Goal: Check status: Check status

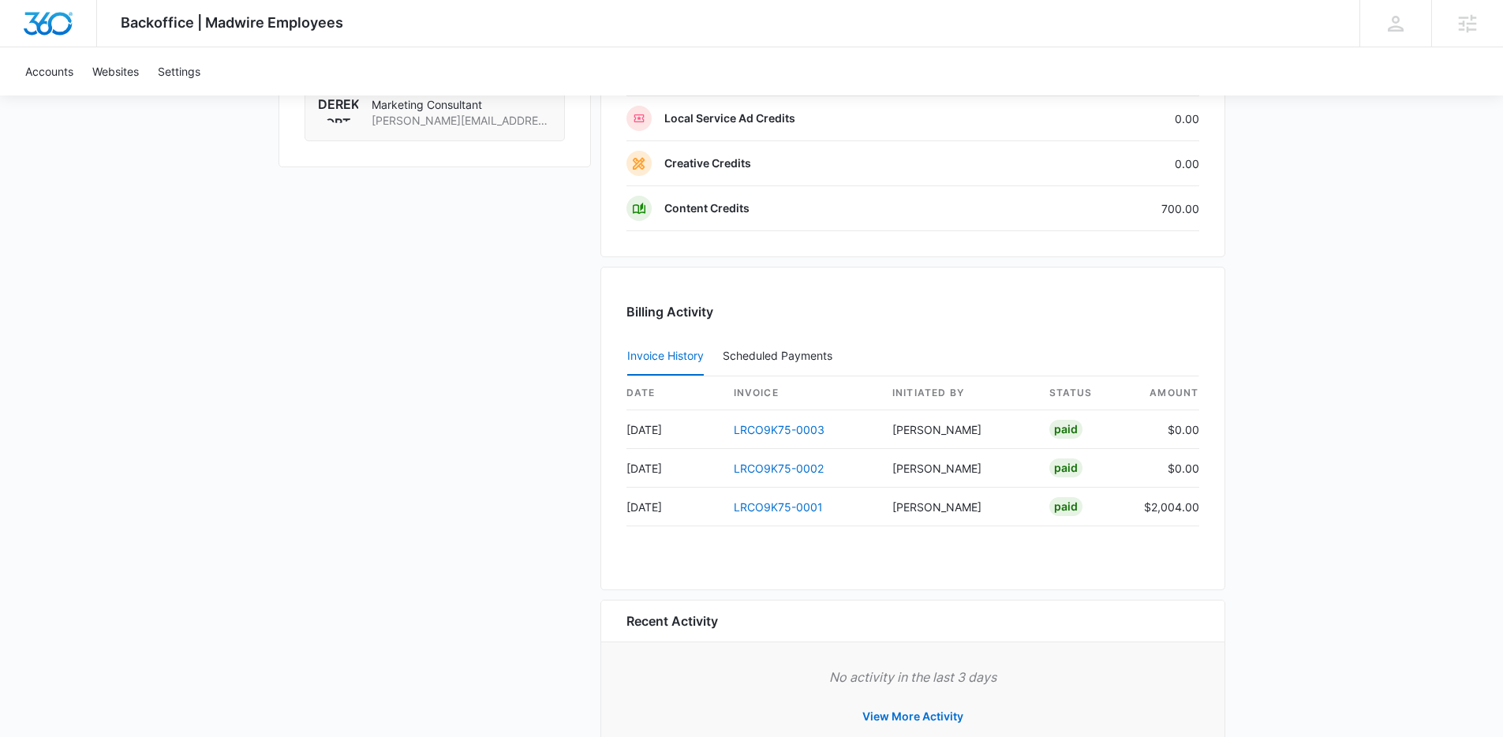
scroll to position [1485, 0]
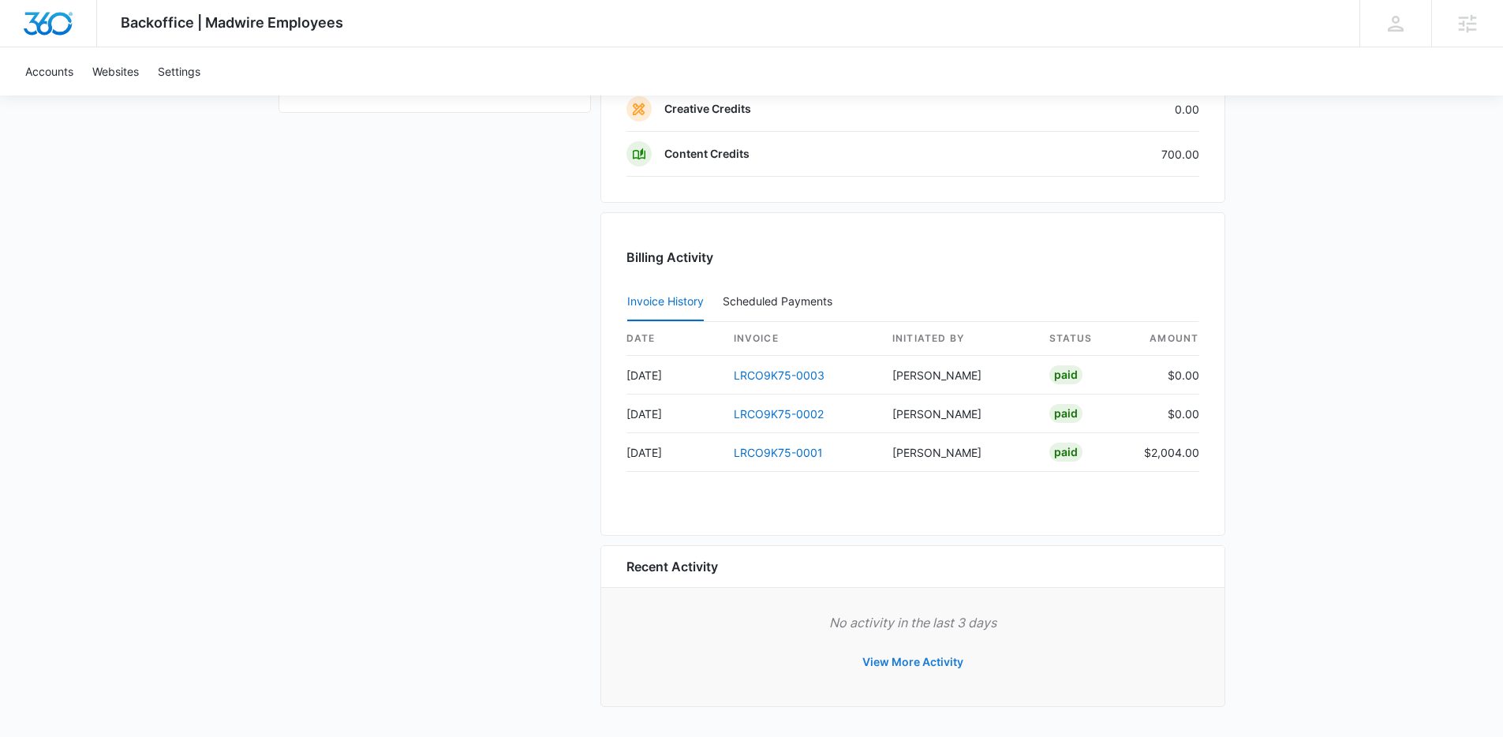
click at [929, 660] on button "View More Activity" at bounding box center [912, 662] width 133 height 38
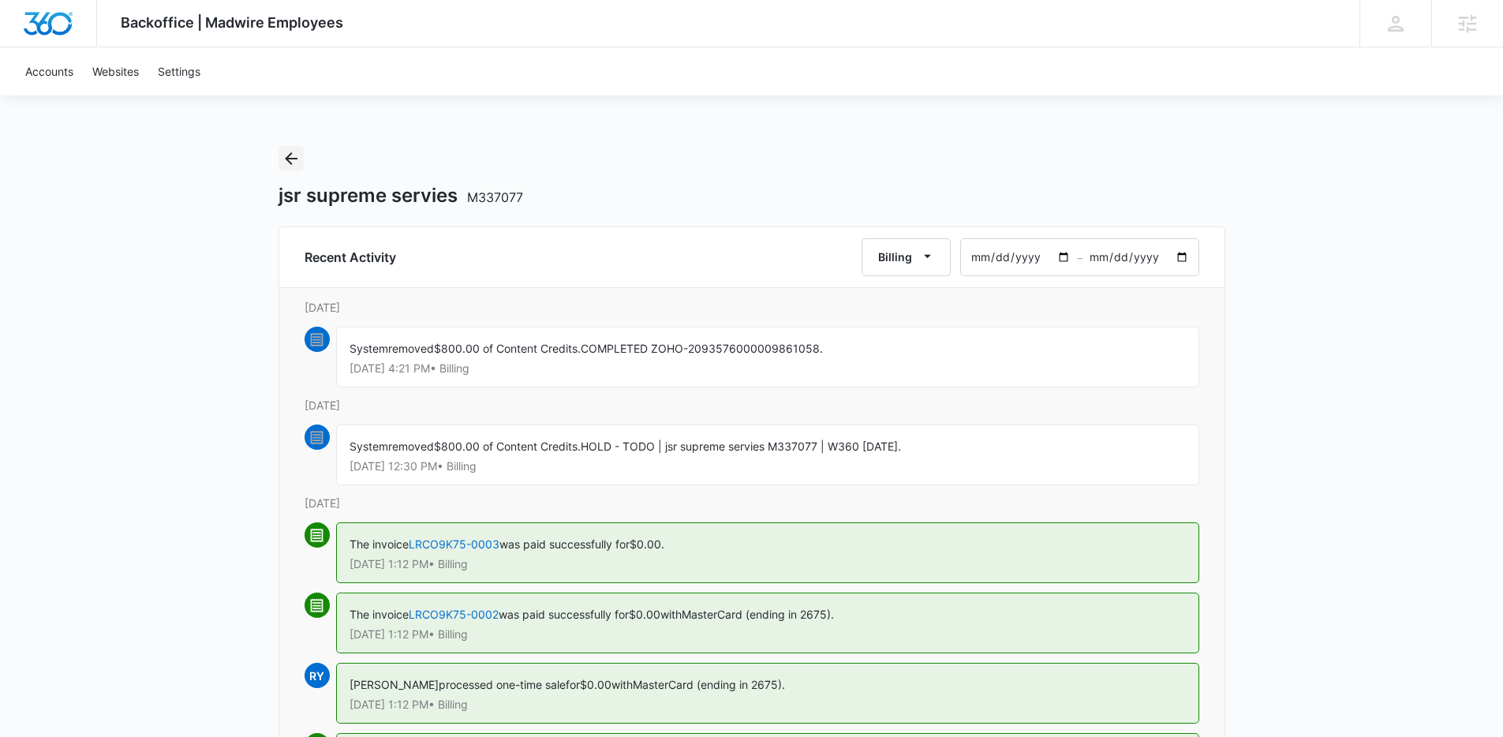
click at [285, 160] on icon "Back" at bounding box center [291, 158] width 19 height 19
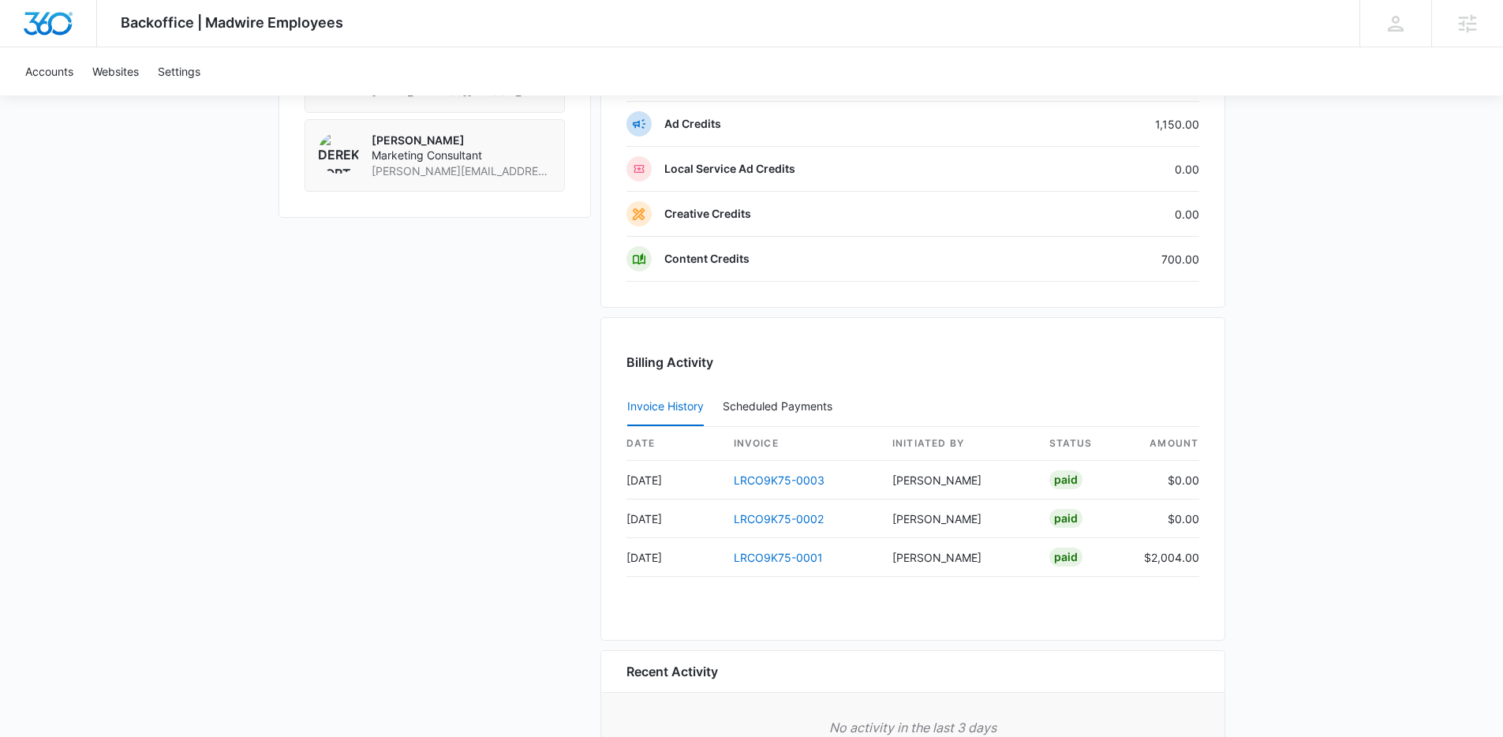
scroll to position [1485, 0]
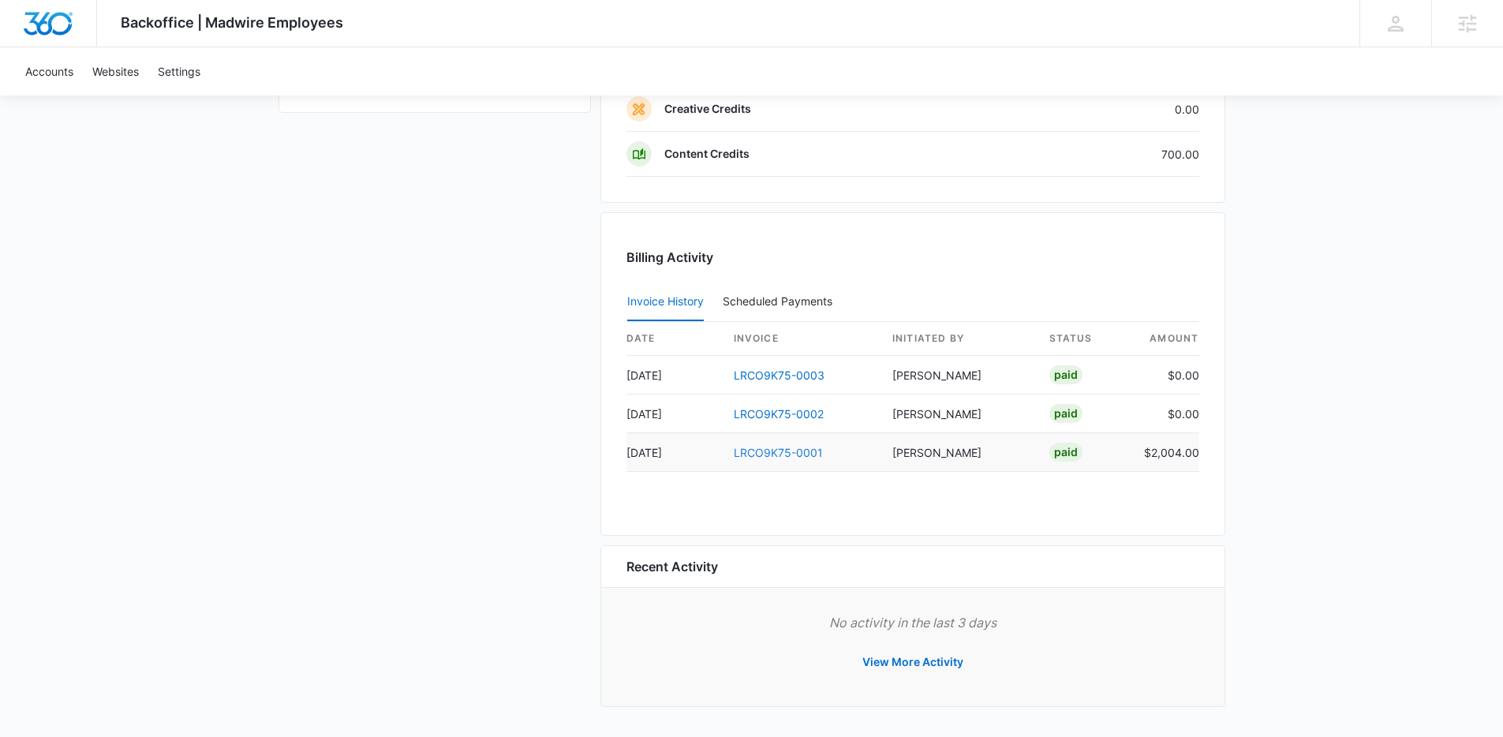
click at [807, 454] on link "LRCO9K75-0001" at bounding box center [778, 452] width 89 height 13
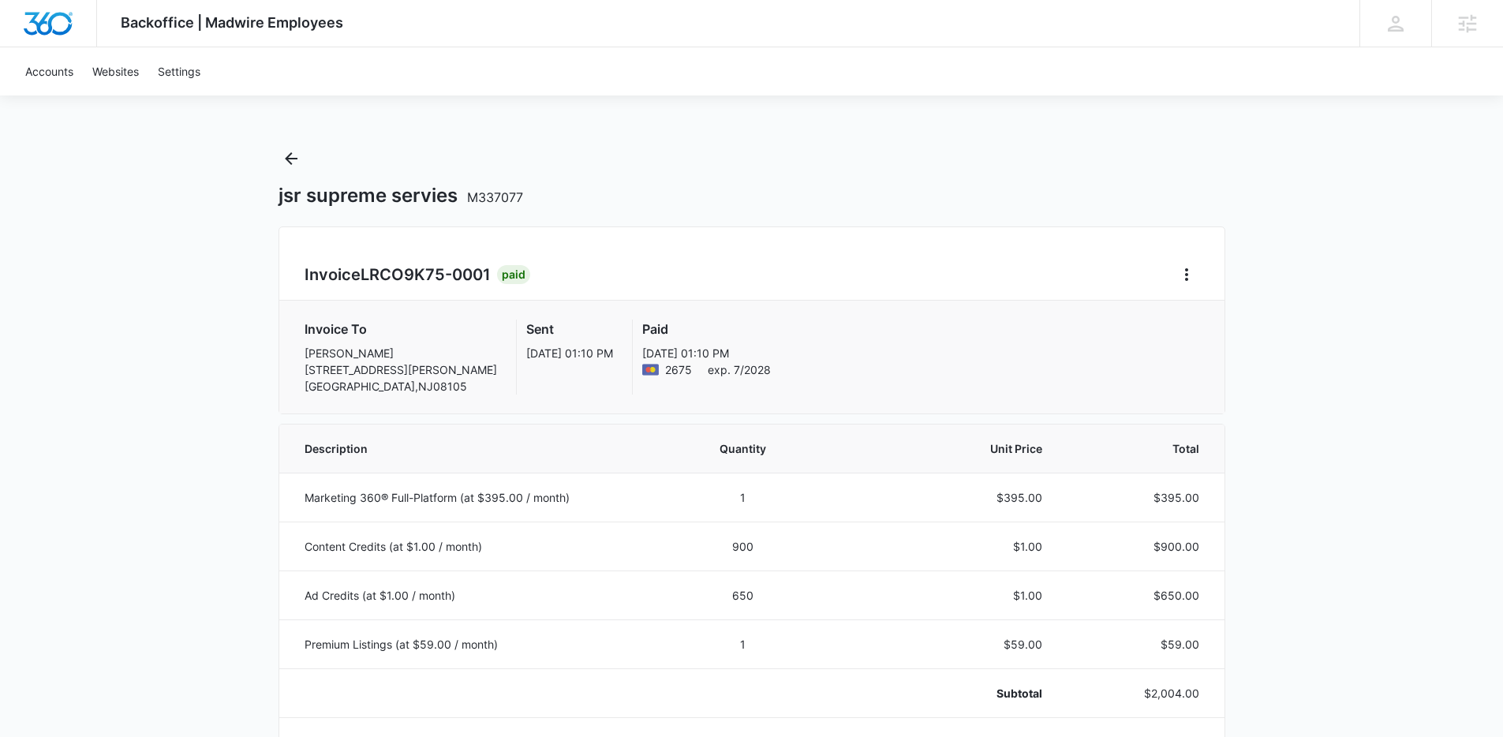
click at [278, 169] on div "jsr supreme servies M337077" at bounding box center [751, 177] width 947 height 62
click at [286, 165] on icon "Back" at bounding box center [291, 158] width 19 height 19
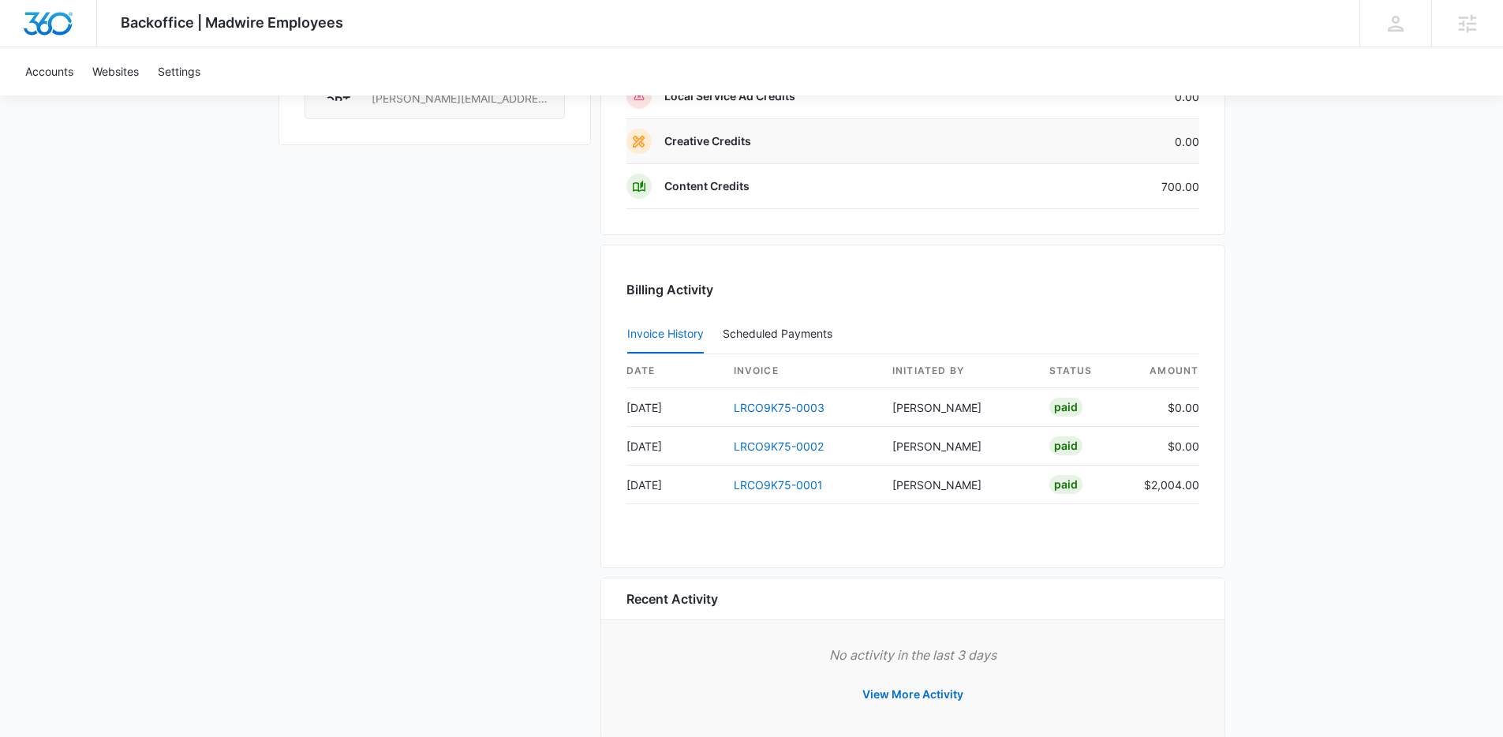
scroll to position [1485, 0]
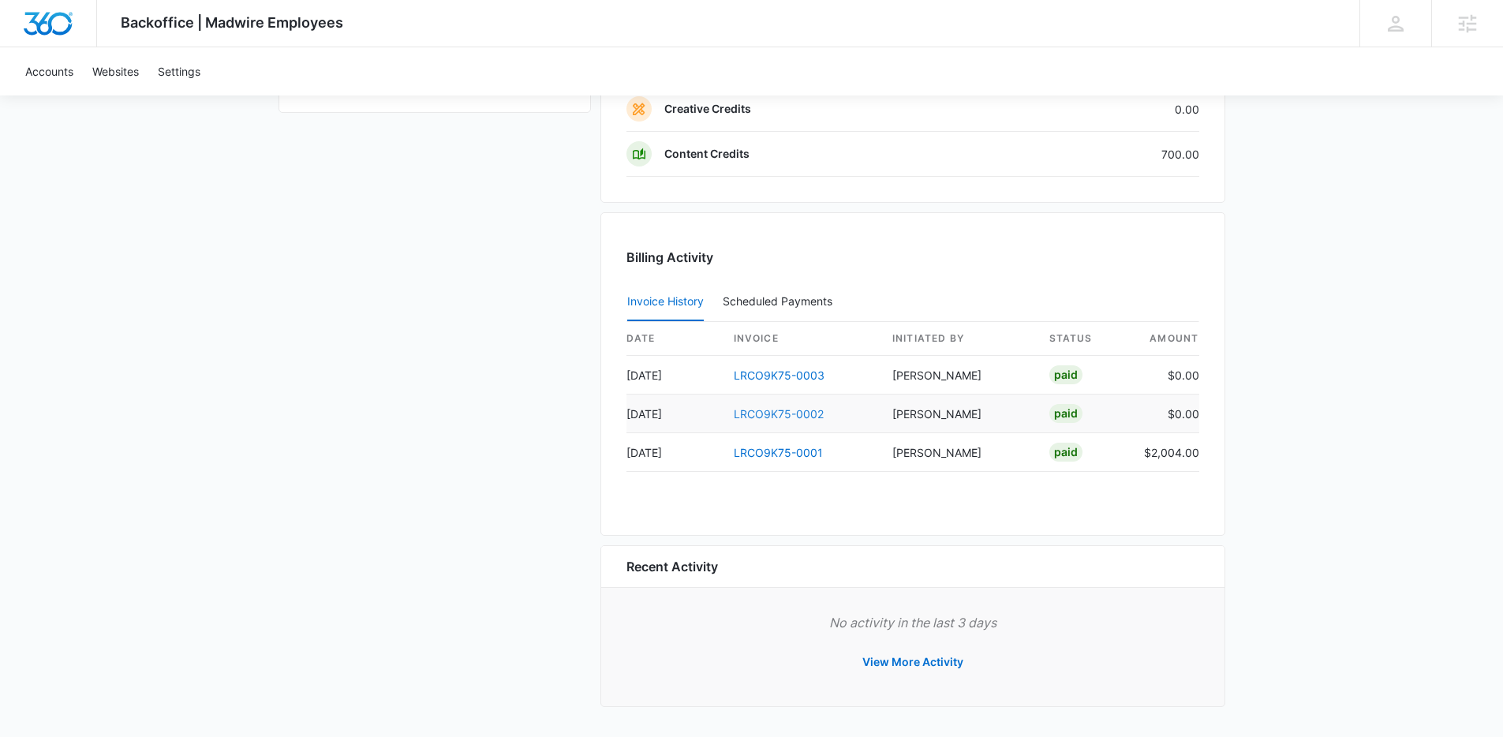
click at [761, 416] on link "LRCO9K75-0002" at bounding box center [779, 413] width 90 height 13
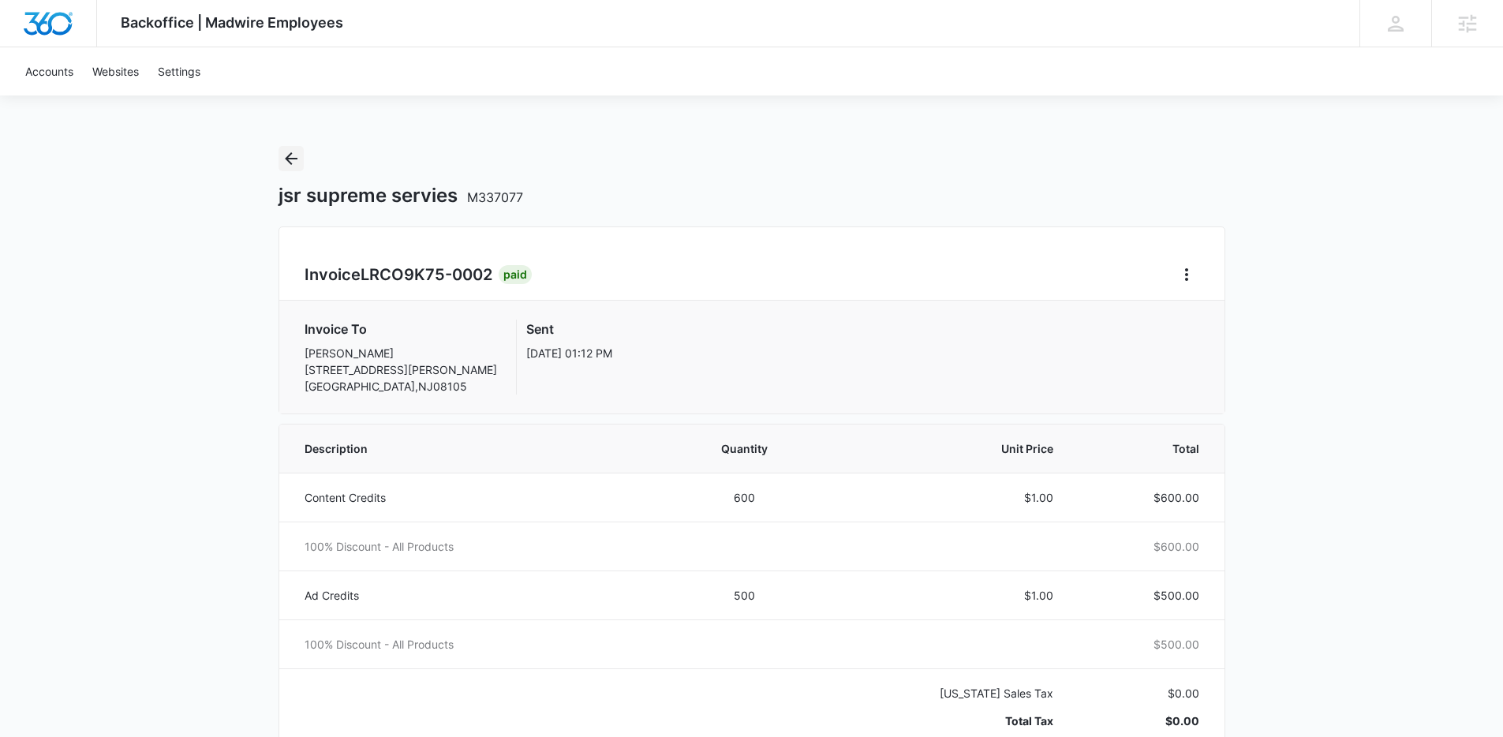
click at [296, 155] on icon "Back" at bounding box center [291, 158] width 19 height 19
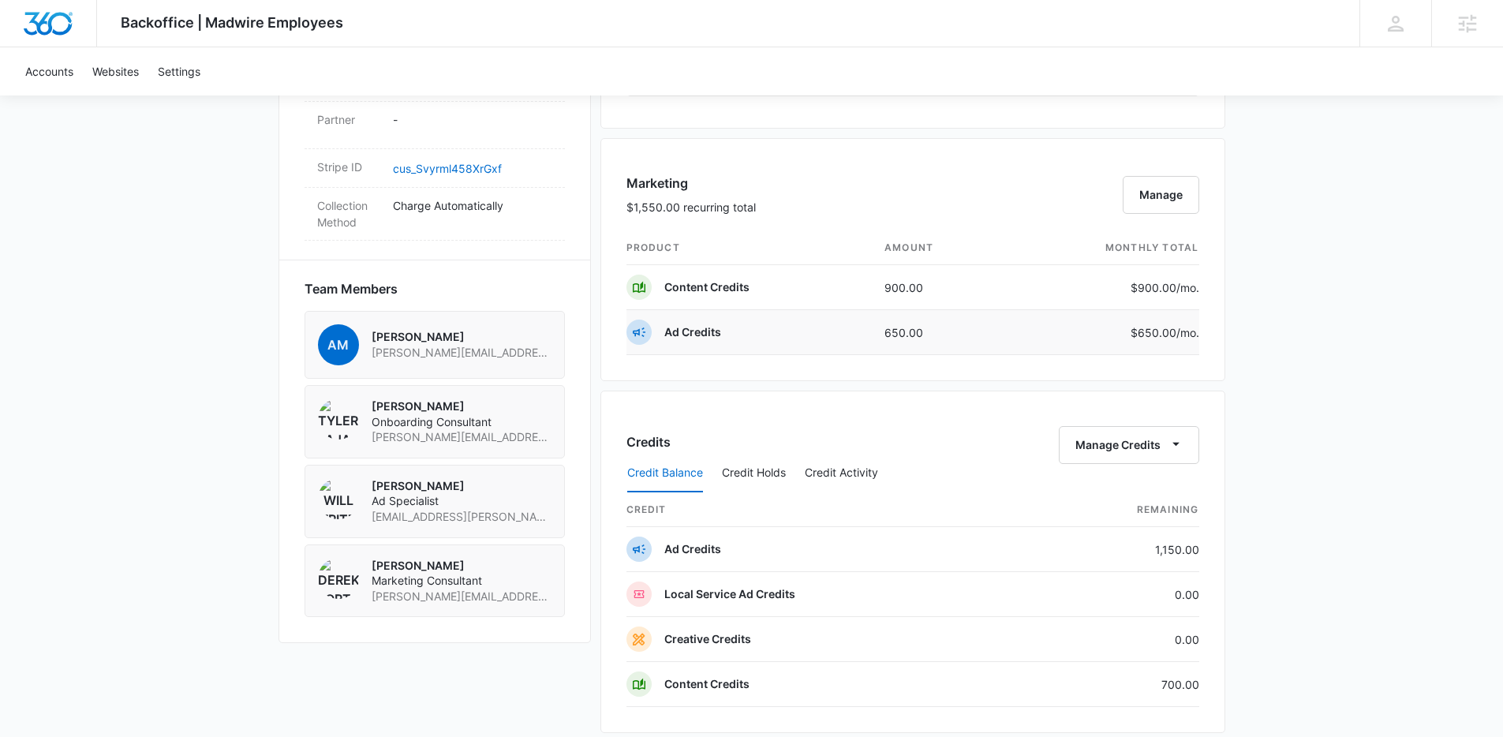
scroll to position [959, 0]
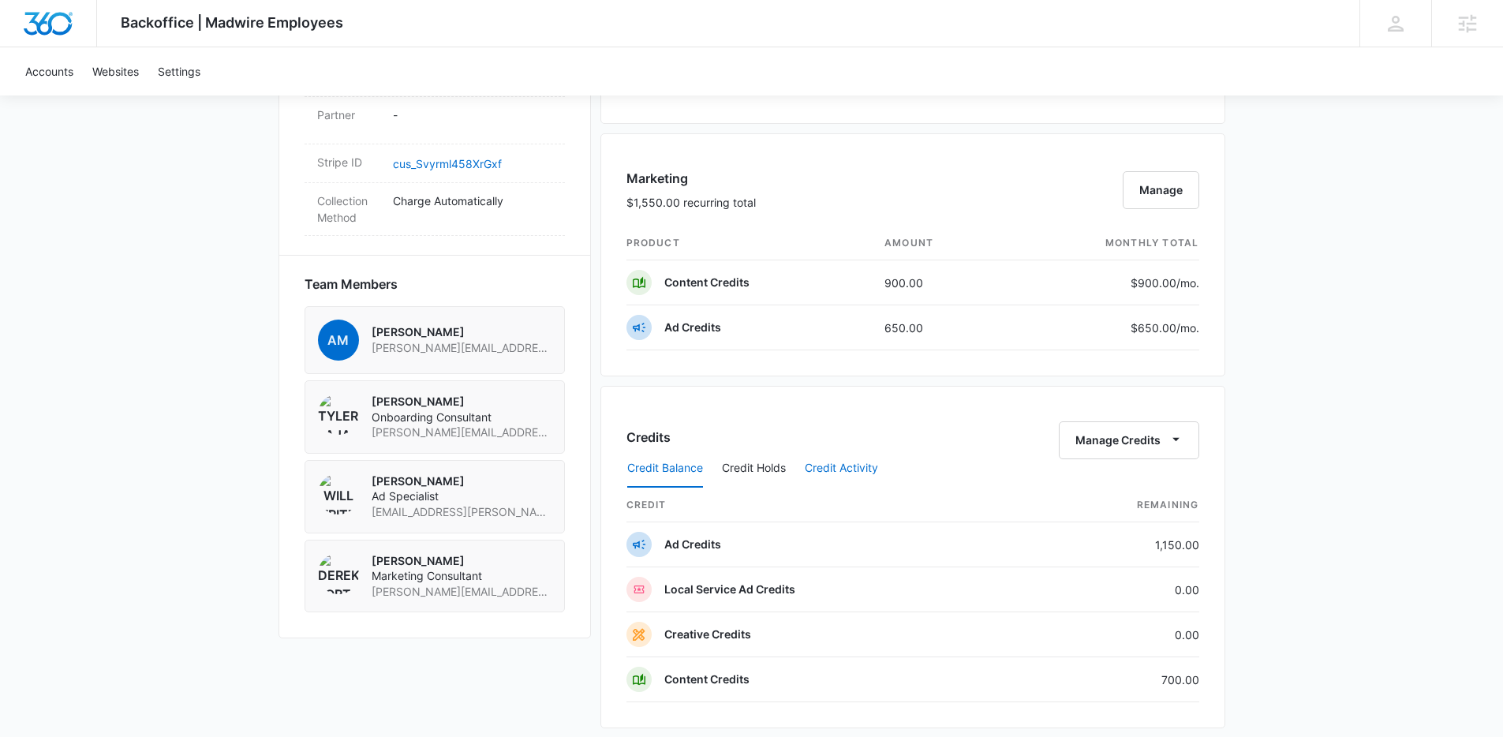
click at [831, 474] on button "Credit Activity" at bounding box center [841, 469] width 73 height 38
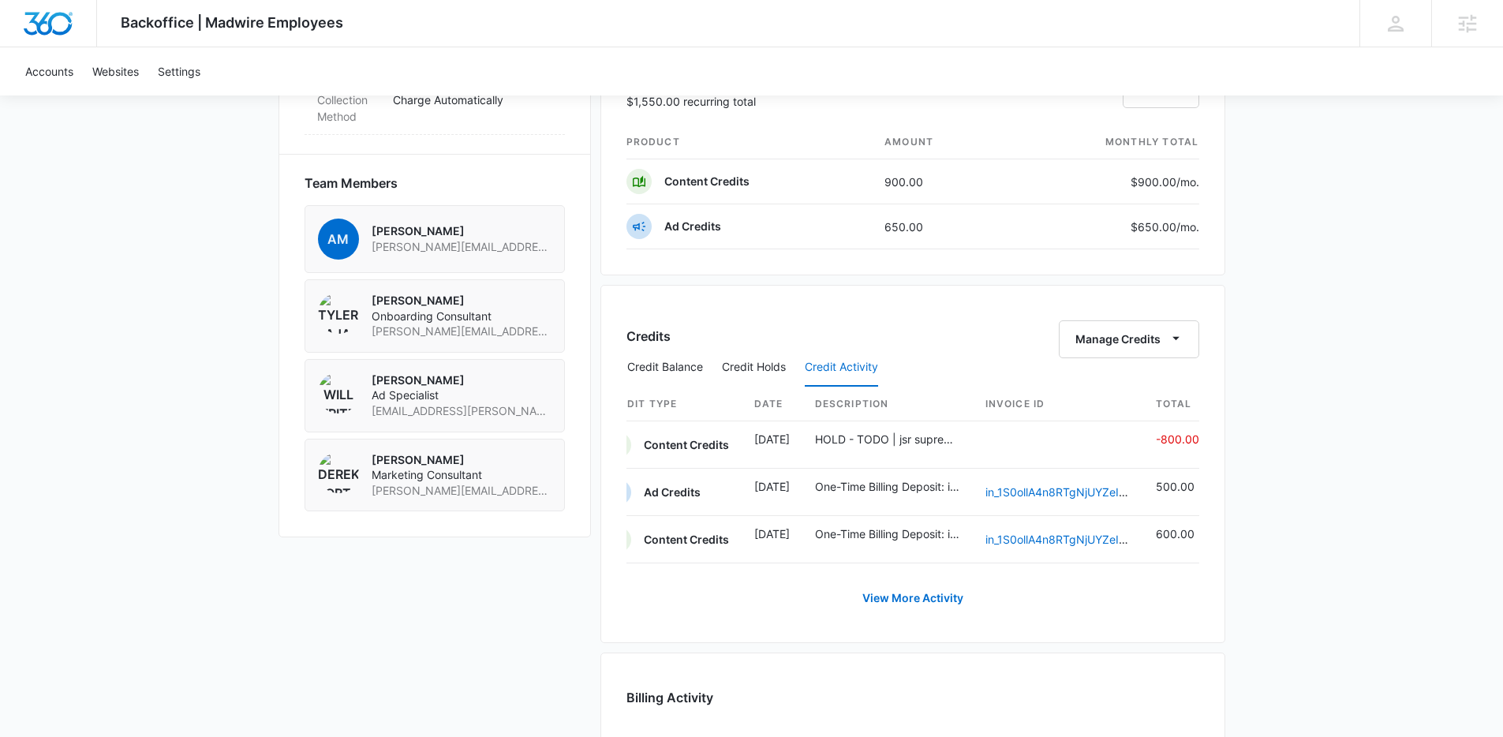
scroll to position [0, 0]
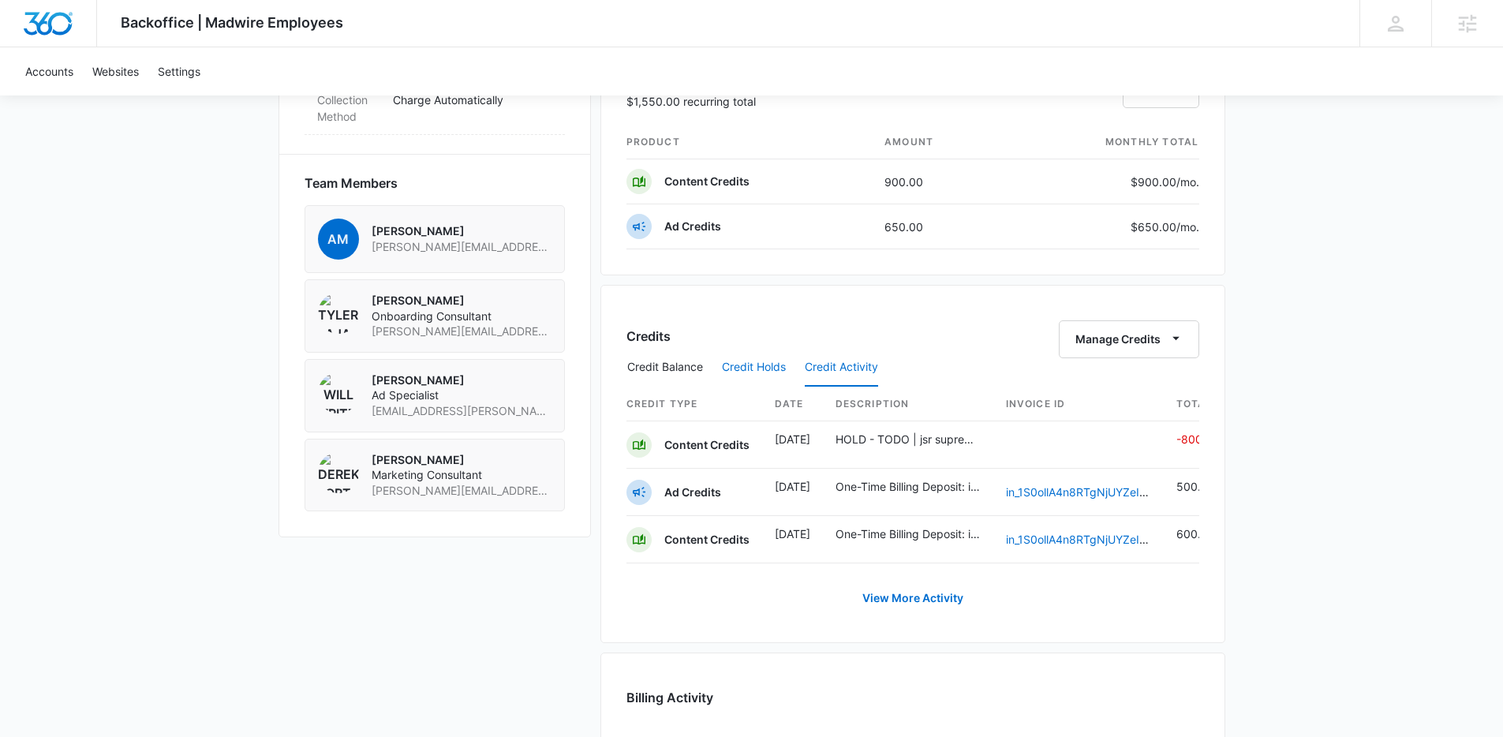
click at [776, 367] on button "Credit Holds" at bounding box center [754, 368] width 64 height 38
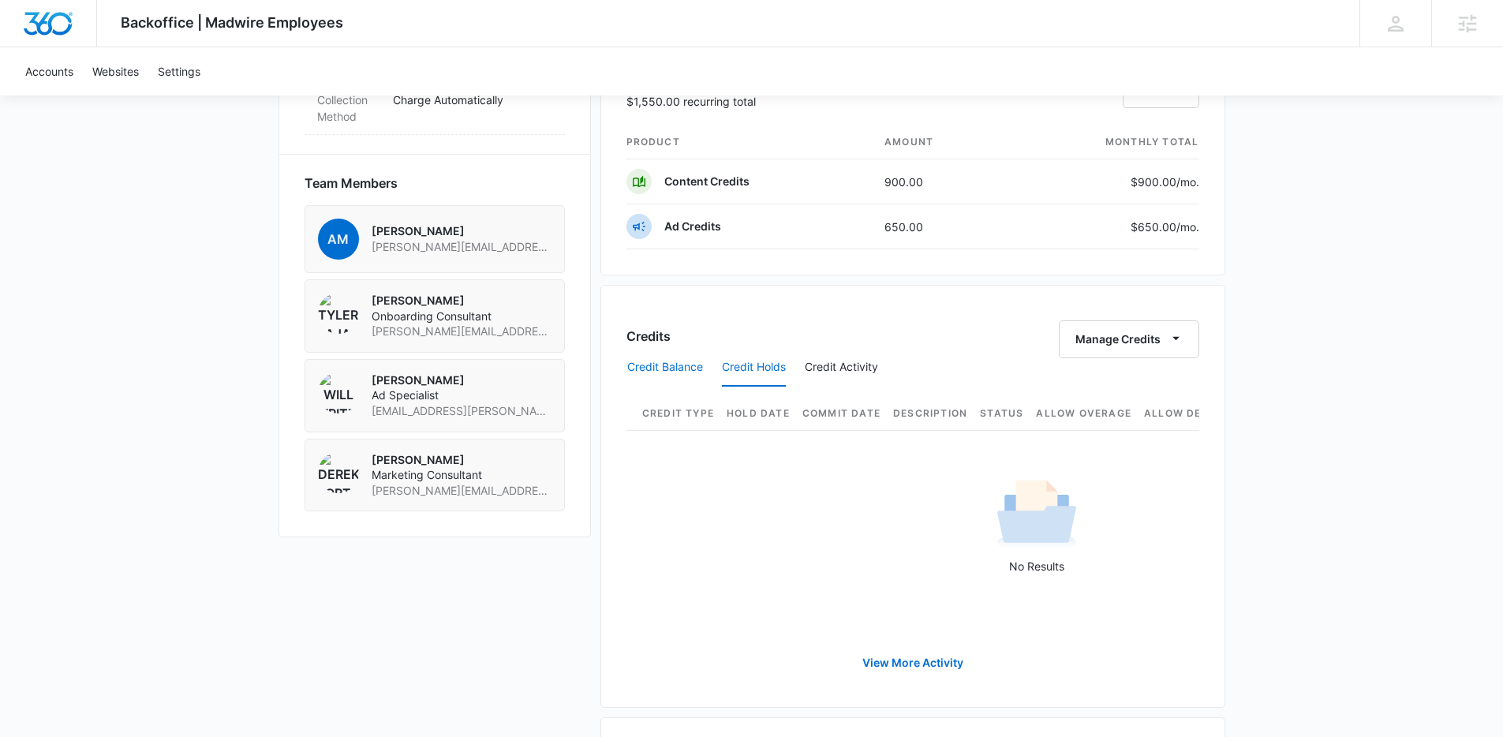
click at [655, 377] on button "Credit Balance" at bounding box center [665, 368] width 76 height 38
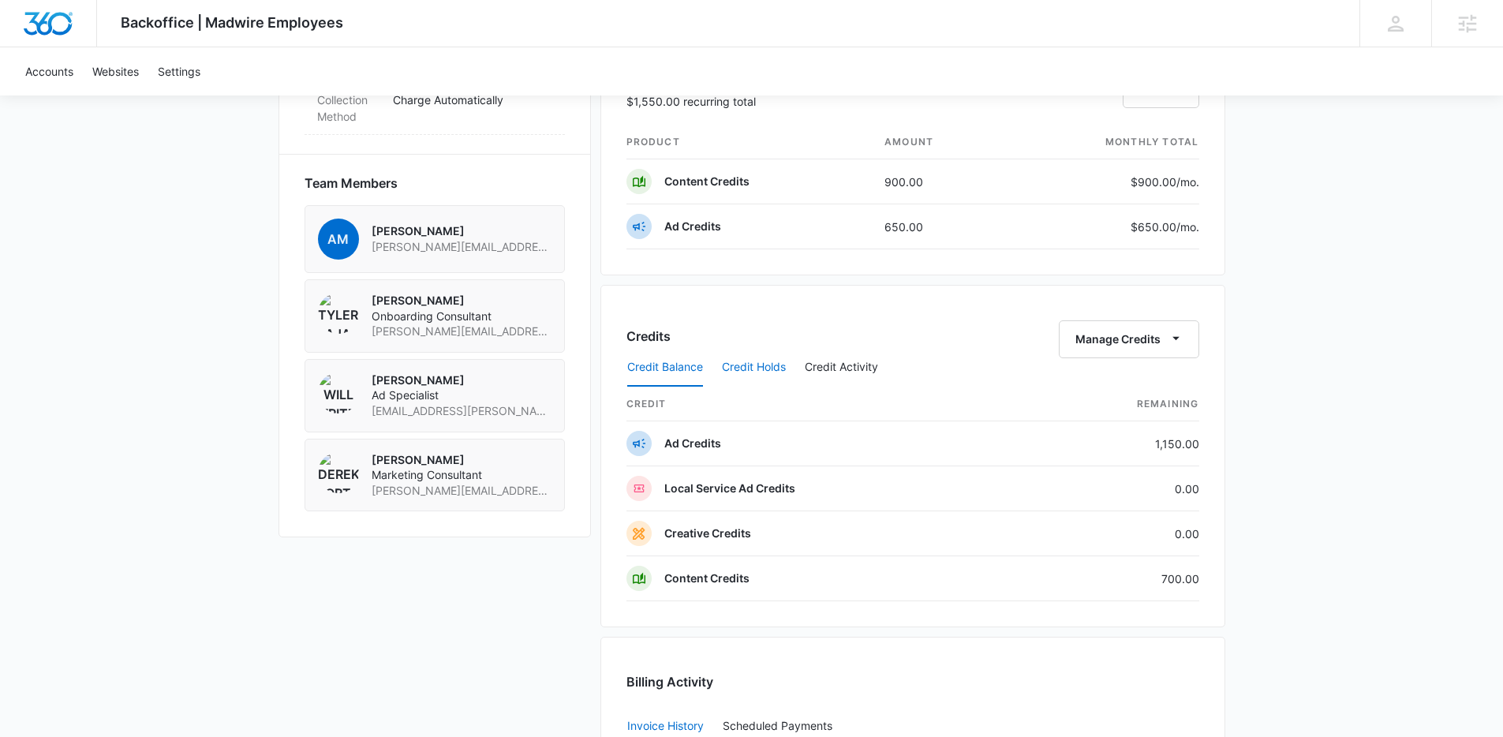
click at [774, 383] on button "Credit Holds" at bounding box center [754, 368] width 64 height 38
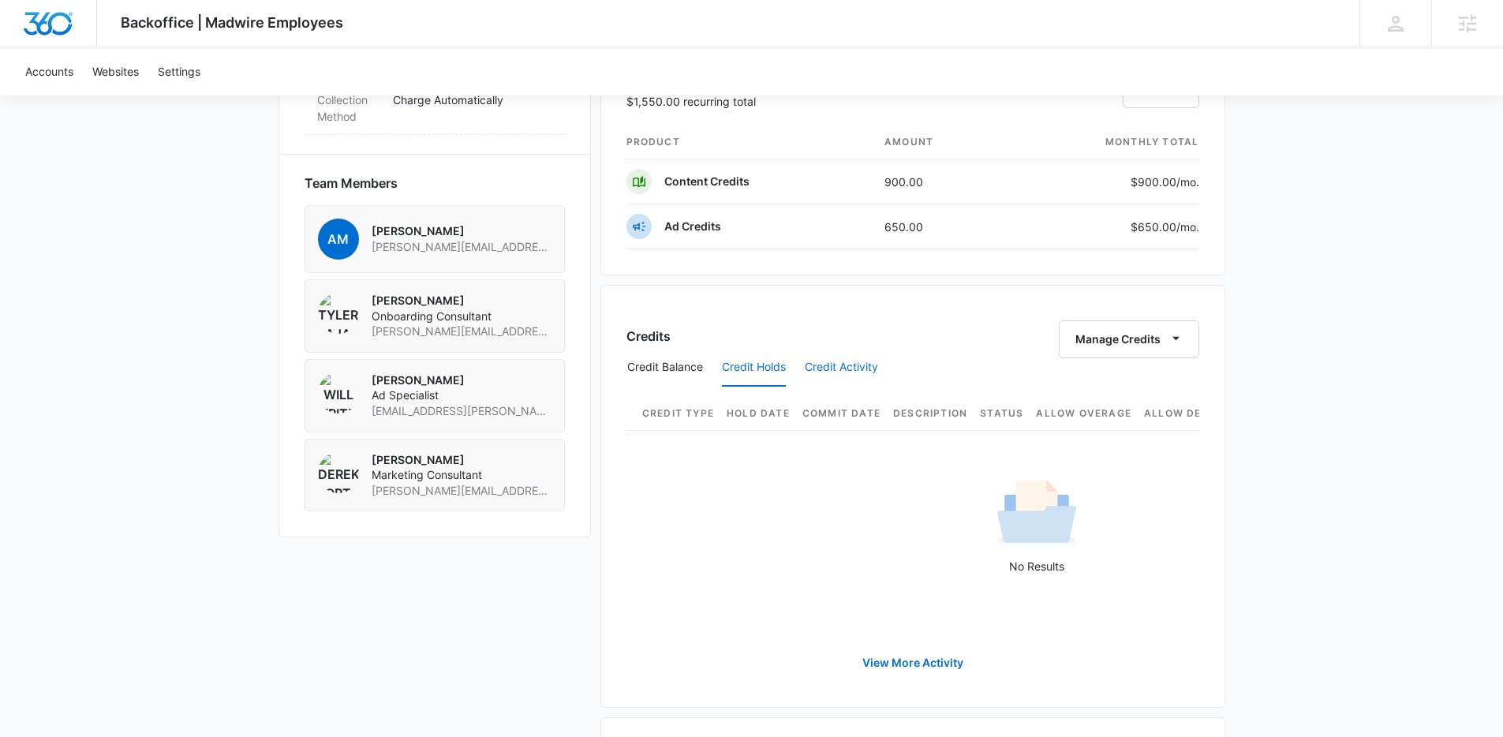
click at [852, 372] on button "Credit Activity" at bounding box center [841, 368] width 73 height 38
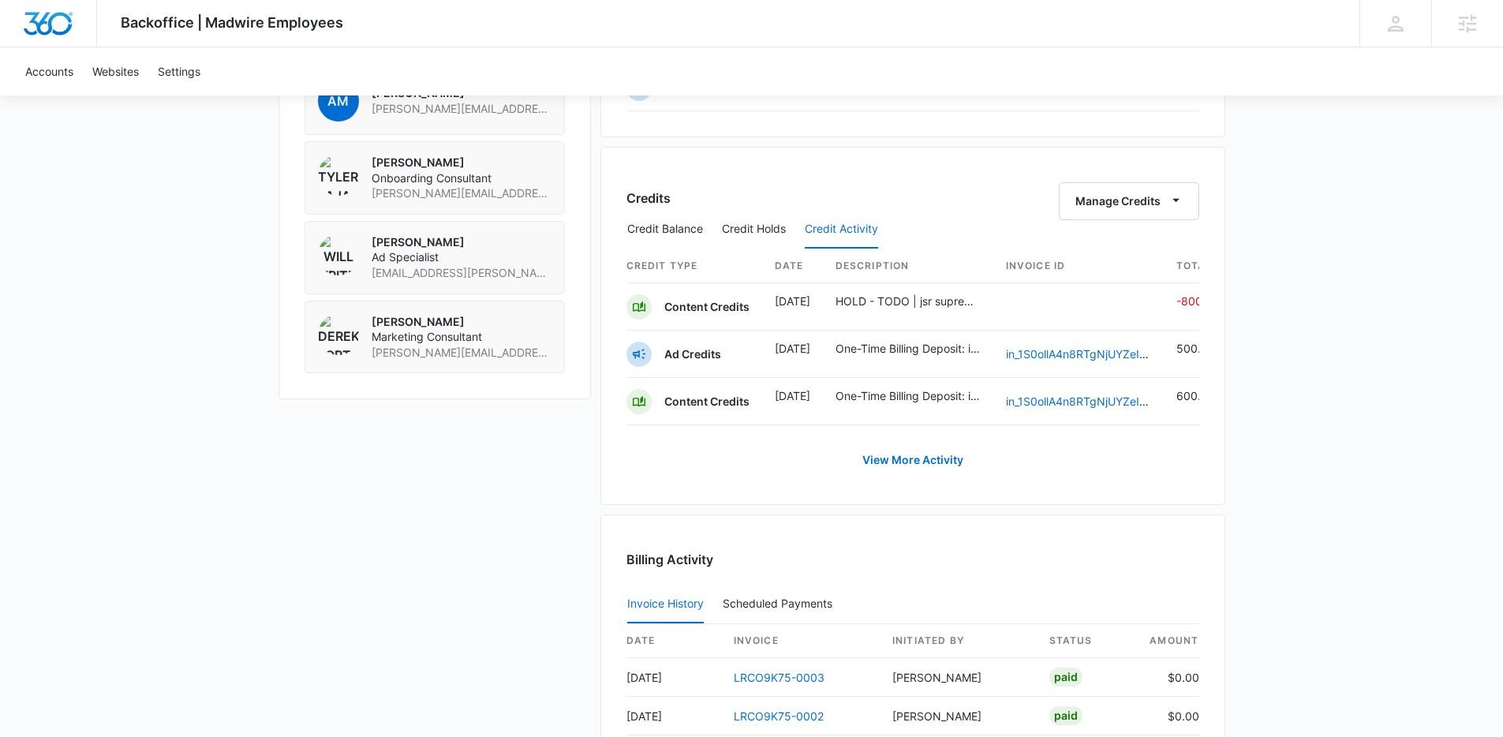
scroll to position [1096, 0]
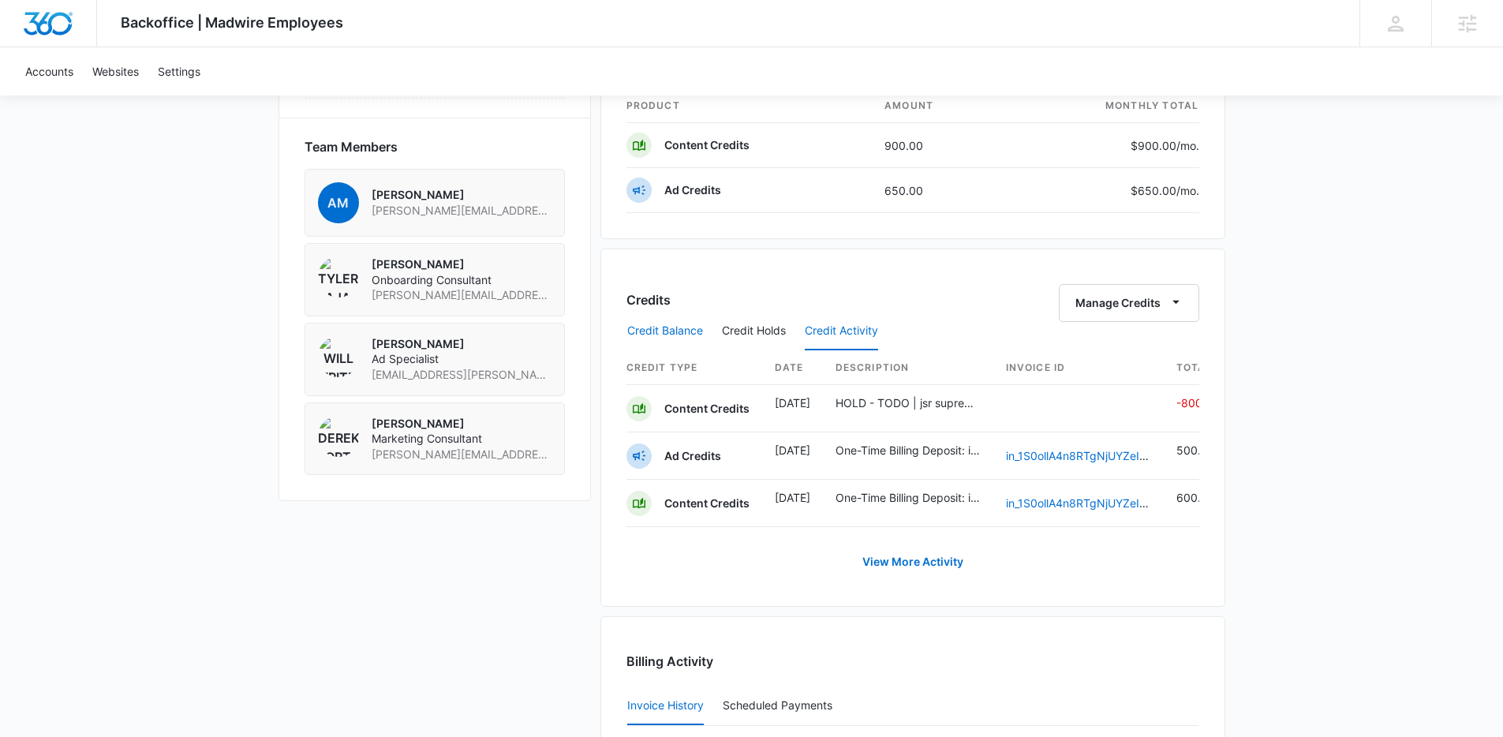
click at [671, 333] on button "Credit Balance" at bounding box center [665, 331] width 76 height 38
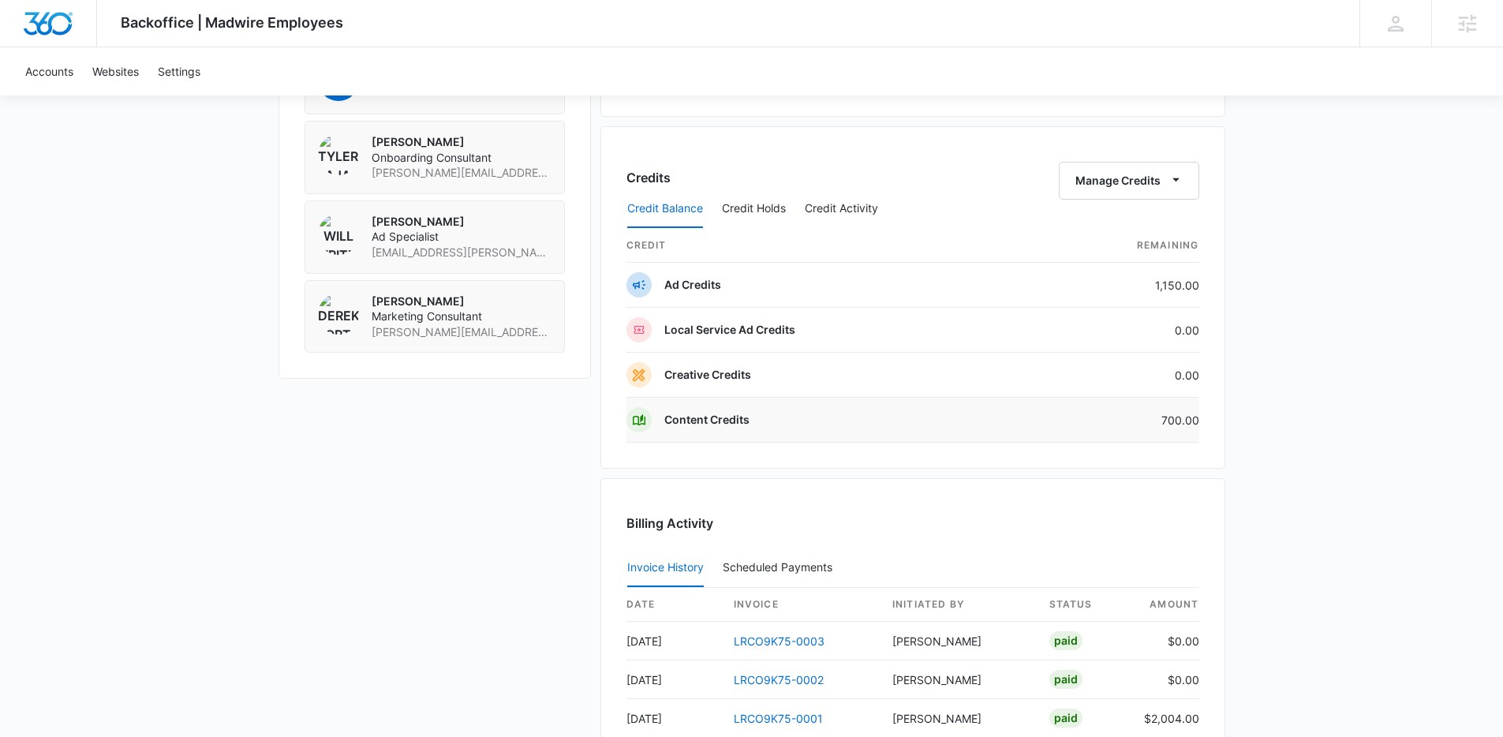
scroll to position [1400, 0]
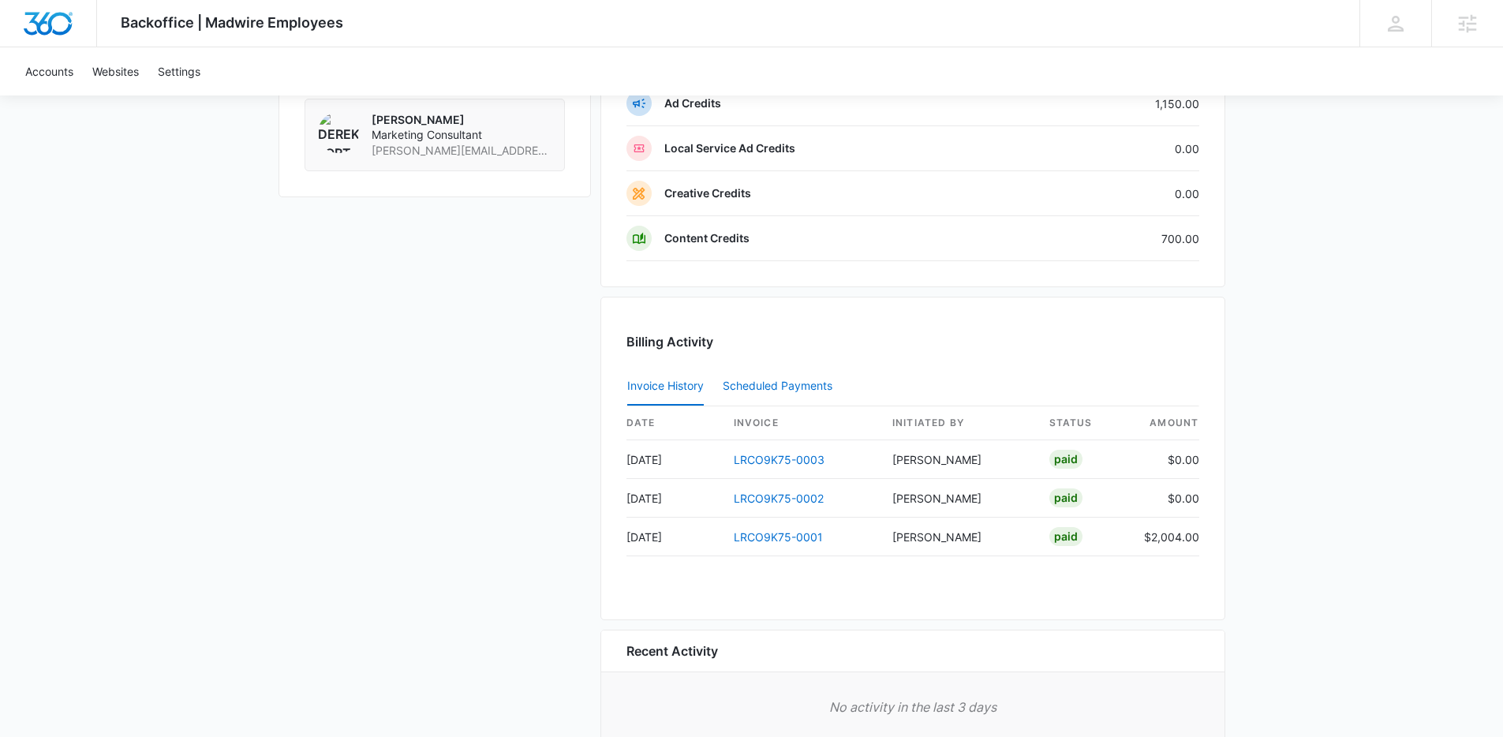
click at [778, 397] on button "Scheduled Payments 0" at bounding box center [781, 387] width 116 height 38
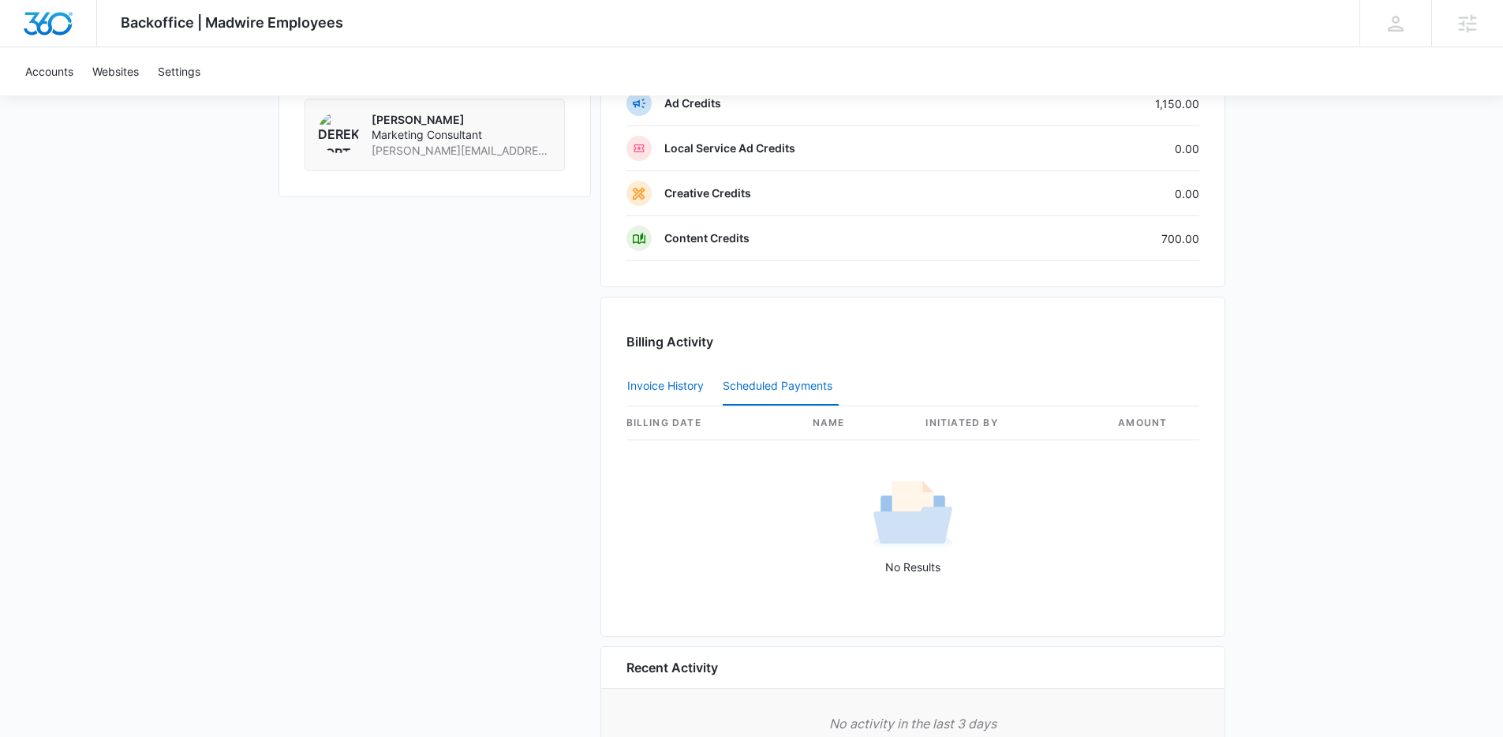
click at [657, 394] on button "Invoice History" at bounding box center [665, 387] width 77 height 38
